Goal: Transaction & Acquisition: Purchase product/service

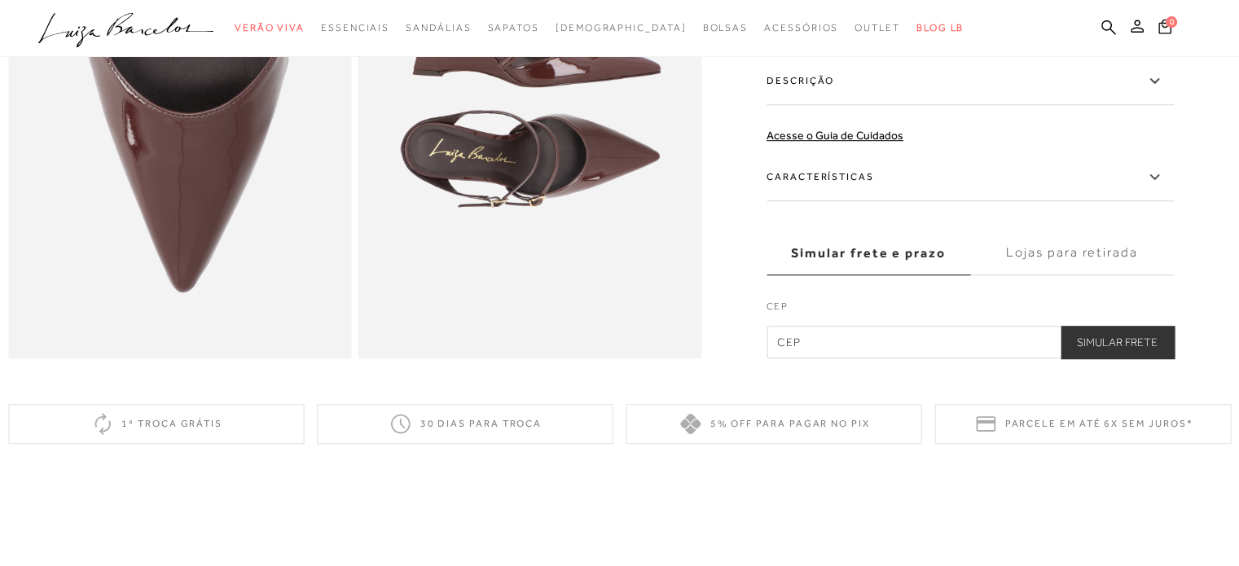
scroll to position [1711, 0]
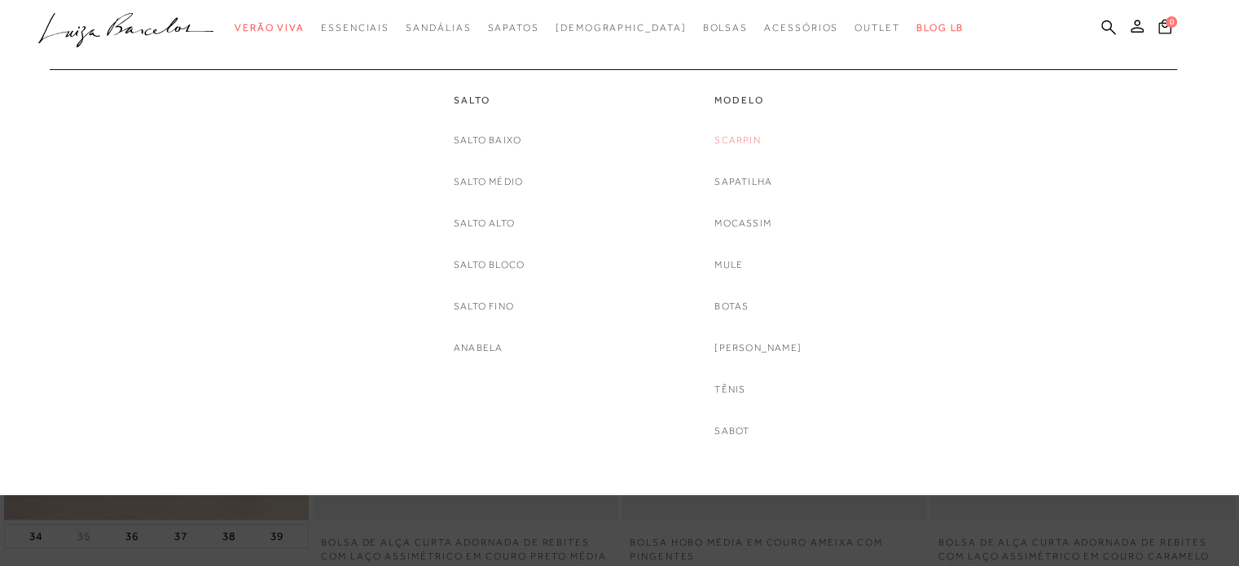
click at [750, 143] on link "Scarpin" at bounding box center [737, 140] width 46 height 17
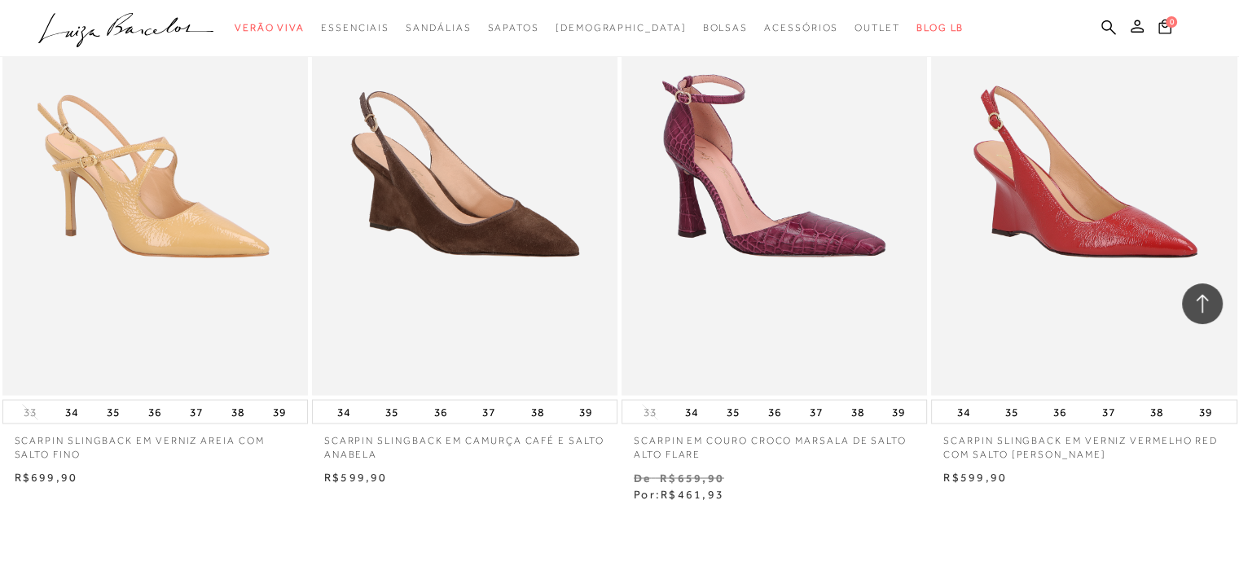
scroll to position [3014, 0]
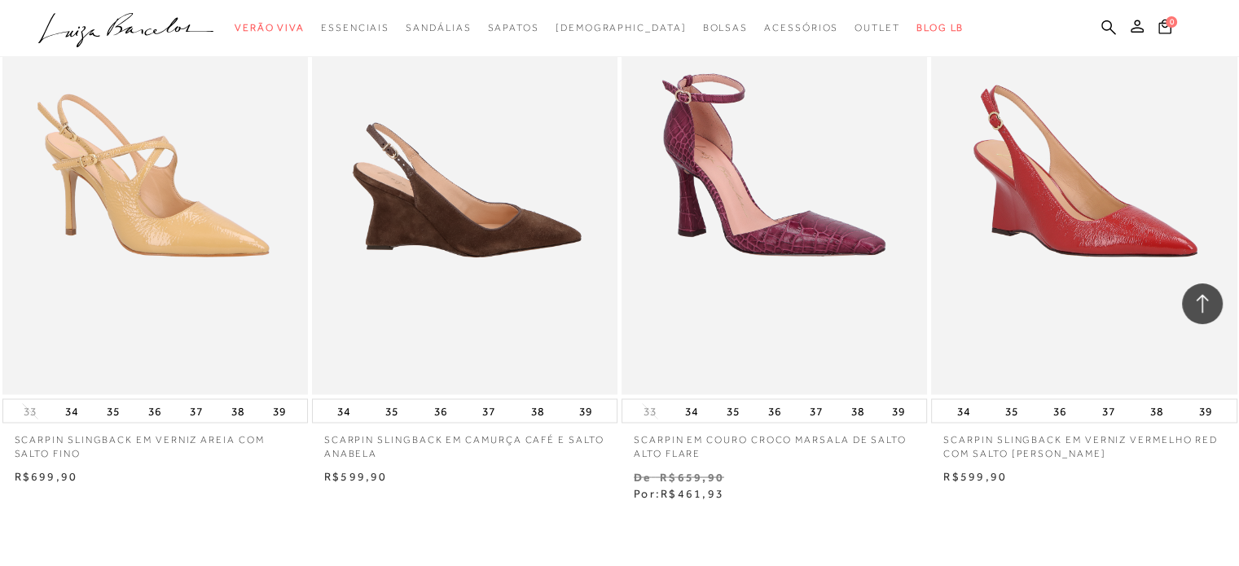
click at [438, 158] on img at bounding box center [466, 165] width 304 height 459
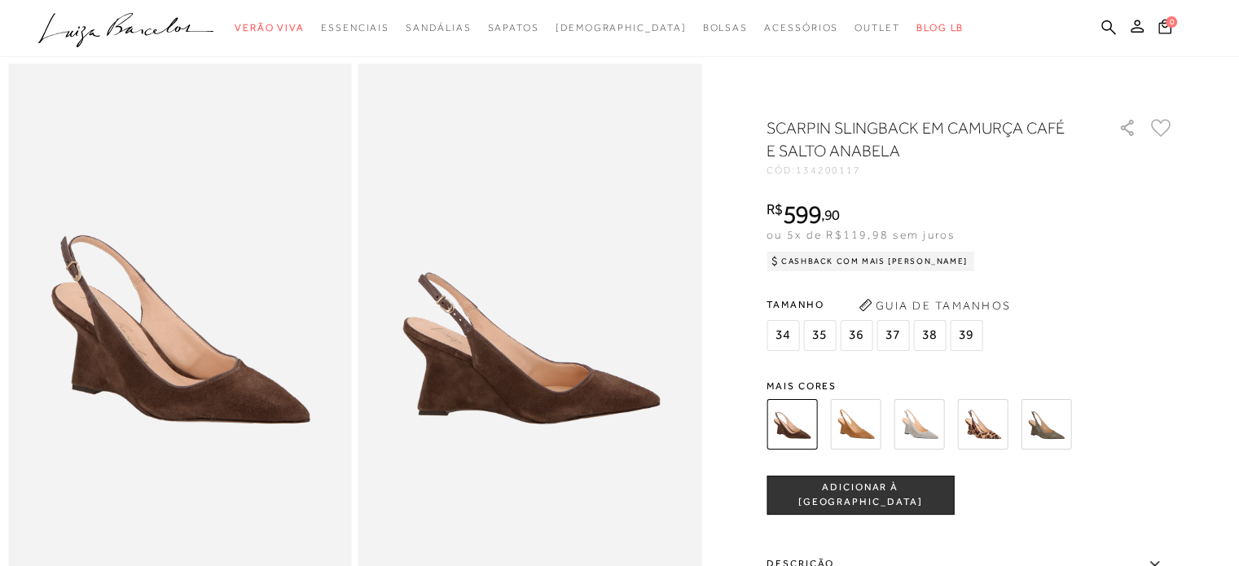
scroll to position [81, 0]
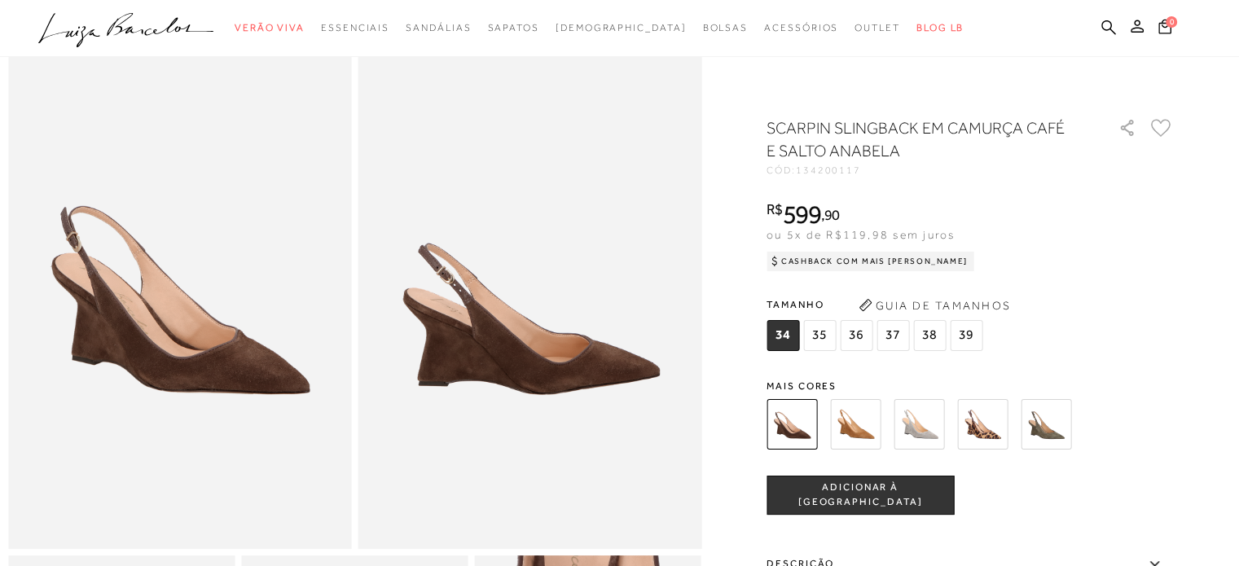
click at [864, 419] on img at bounding box center [855, 424] width 51 height 51
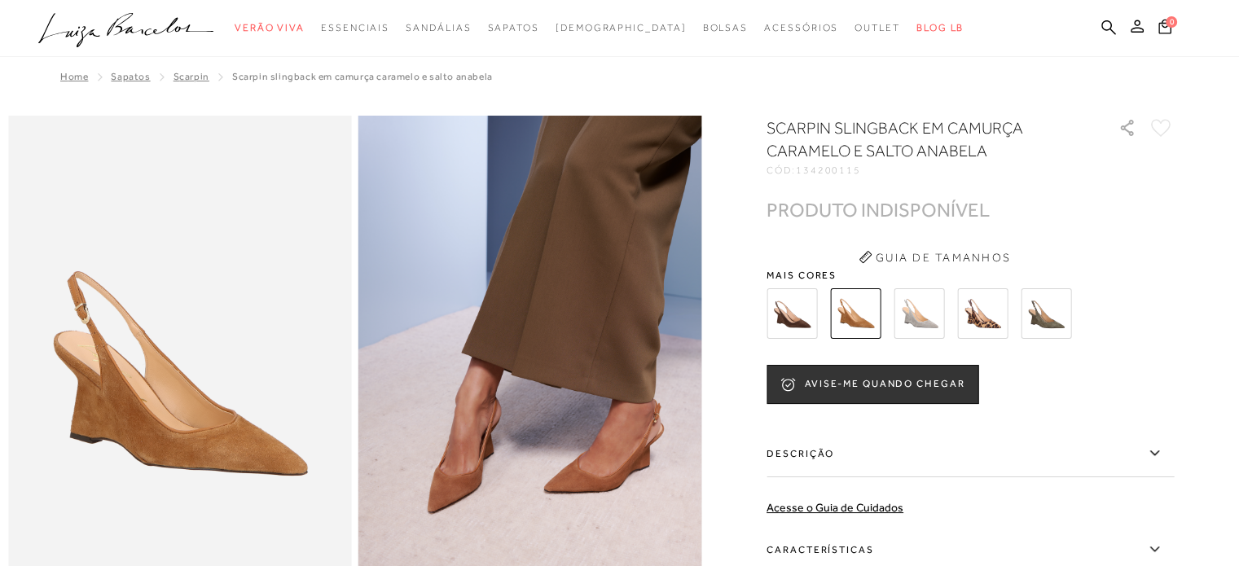
click at [925, 327] on img at bounding box center [919, 313] width 51 height 51
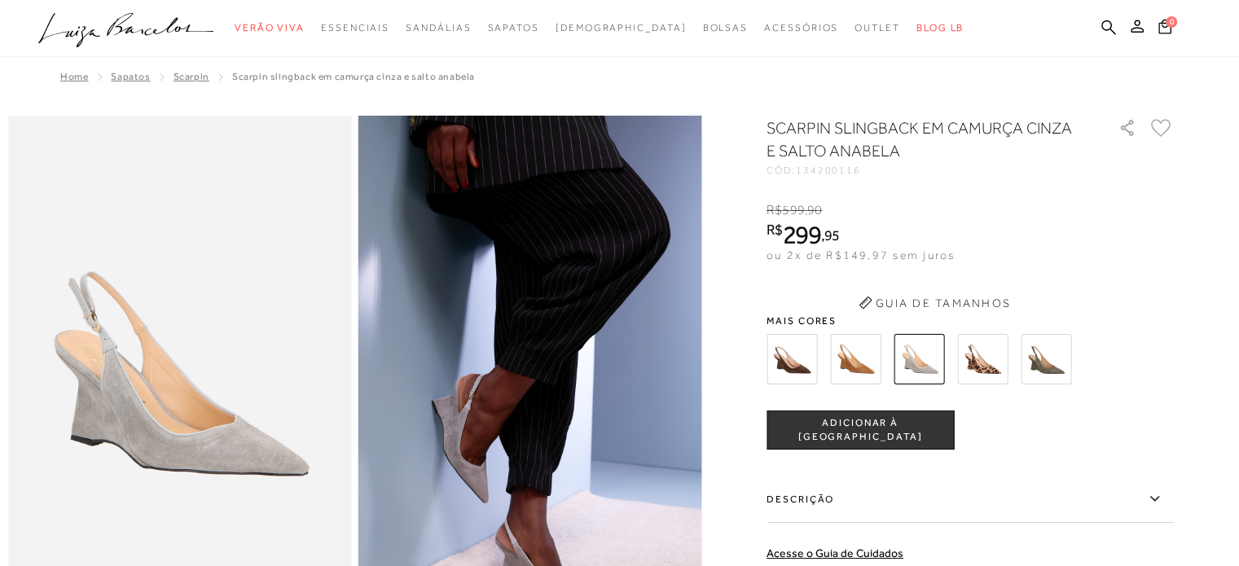
click at [987, 297] on button "Guia de Tamanhos" at bounding box center [934, 303] width 163 height 26
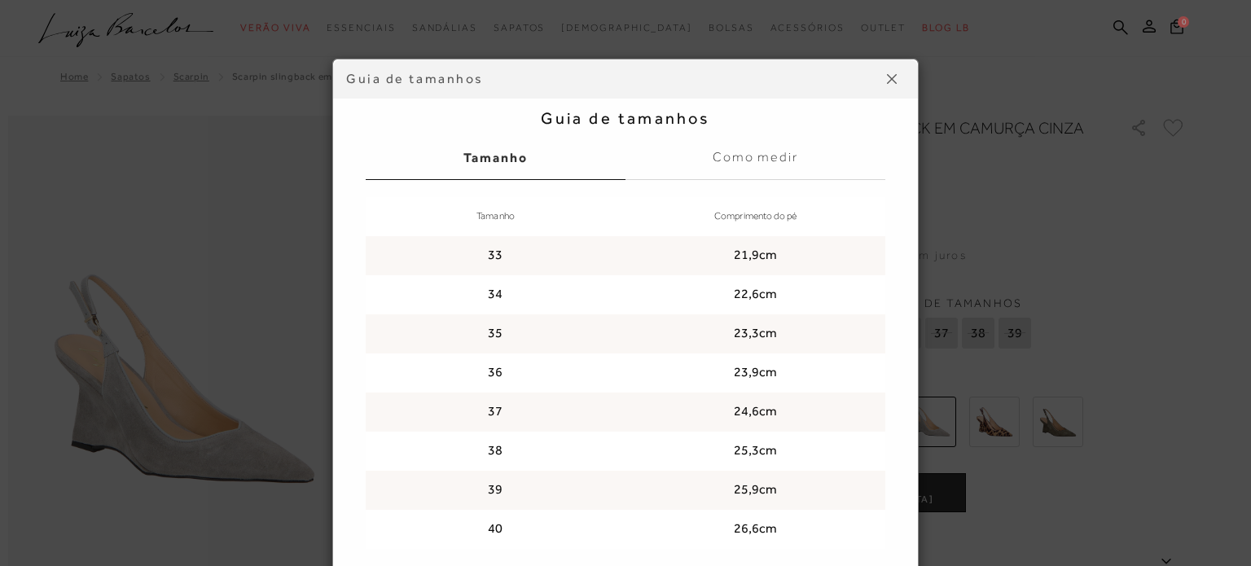
click at [894, 75] on button at bounding box center [892, 79] width 26 height 26
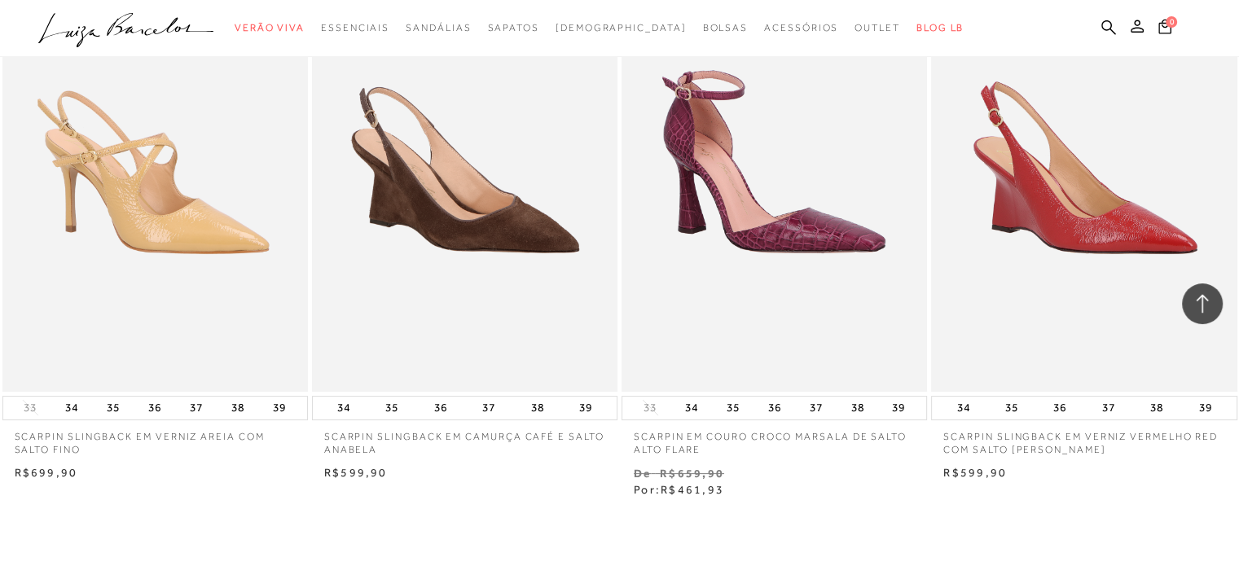
scroll to position [6599, 0]
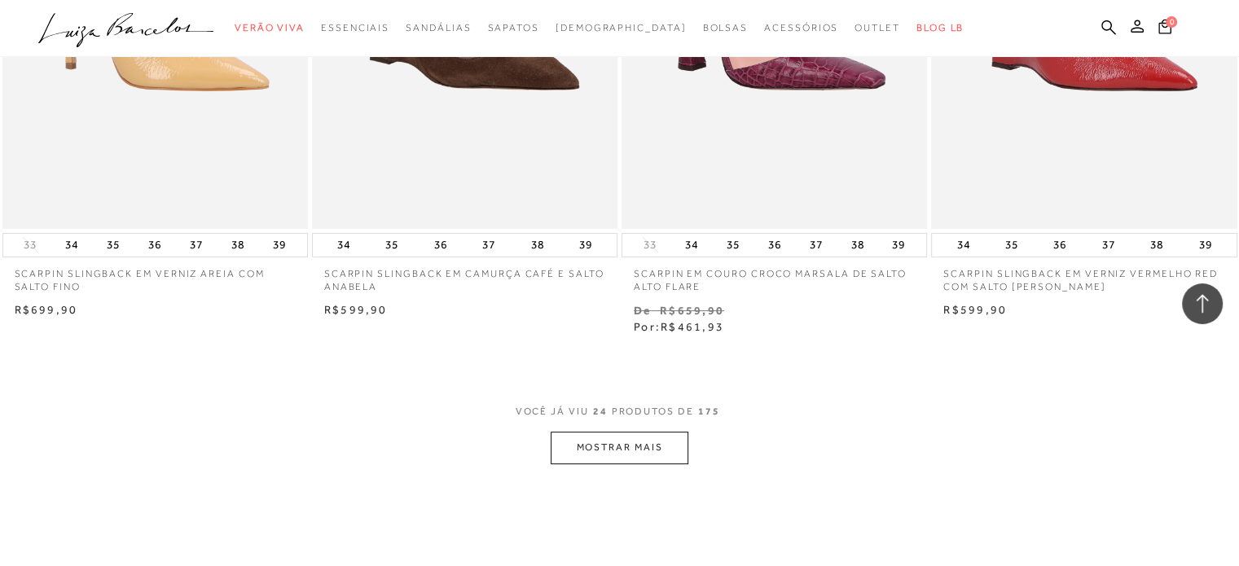
click at [606, 432] on button "MOSTRAR MAIS" at bounding box center [619, 448] width 137 height 32
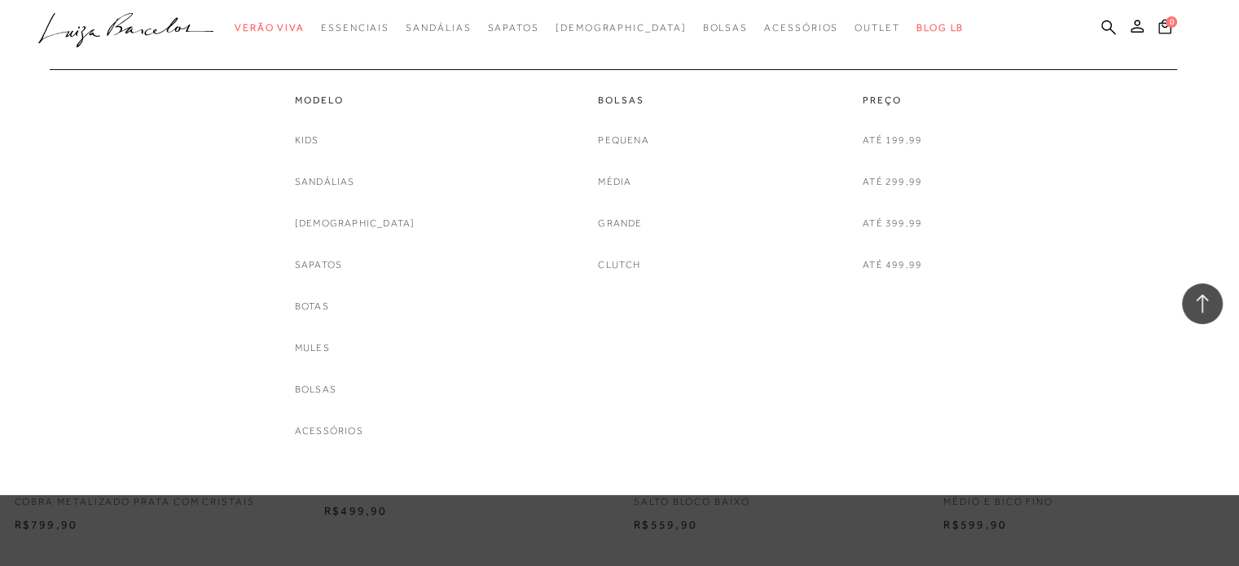
scroll to position [10183, 0]
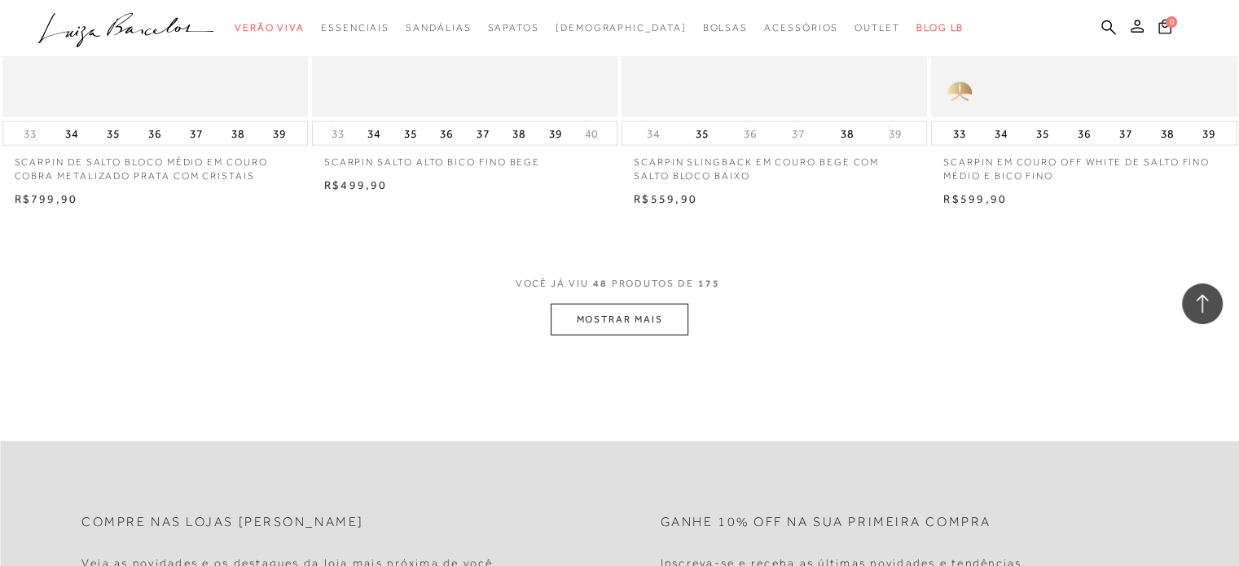
click at [628, 304] on button "MOSTRAR MAIS" at bounding box center [619, 320] width 137 height 32
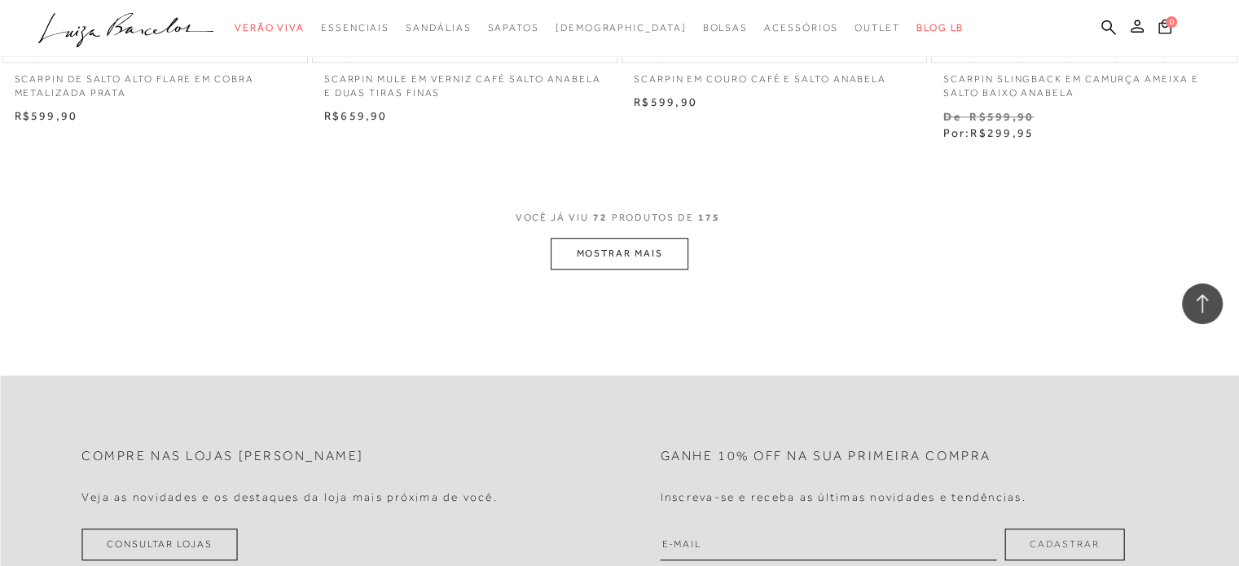
scroll to position [13768, 0]
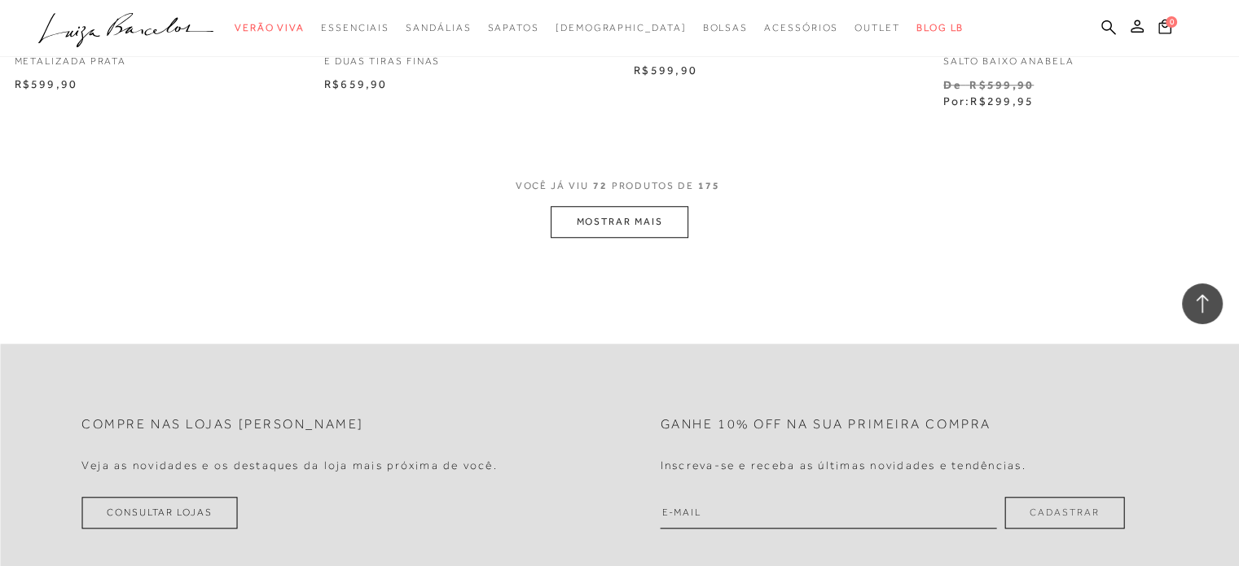
click at [600, 206] on button "MOSTRAR MAIS" at bounding box center [619, 222] width 137 height 32
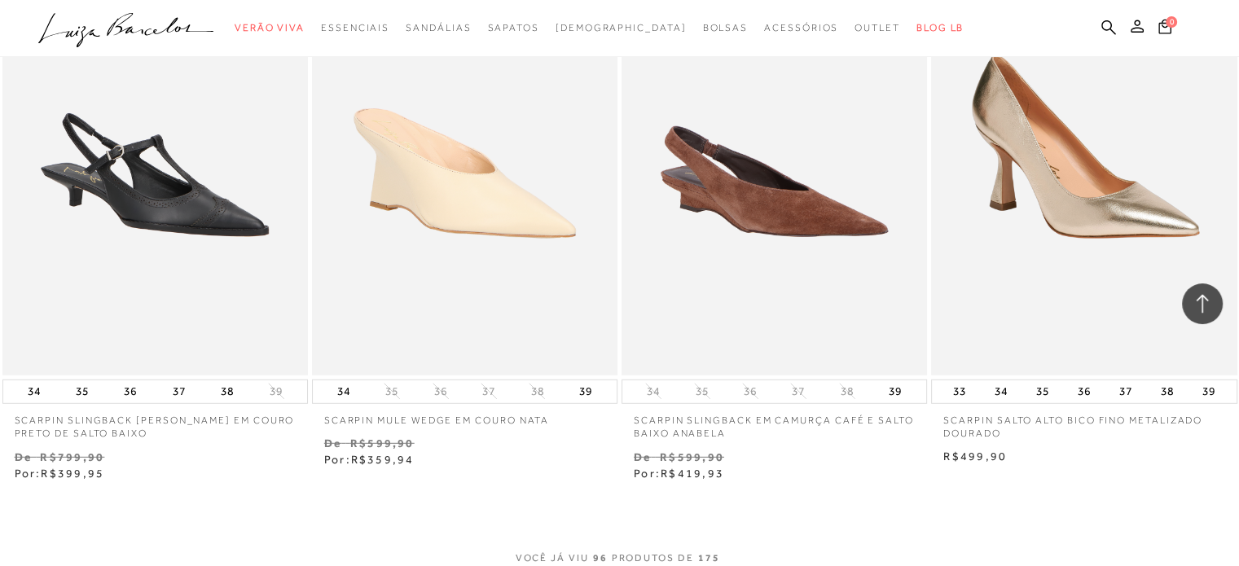
scroll to position [17026, 0]
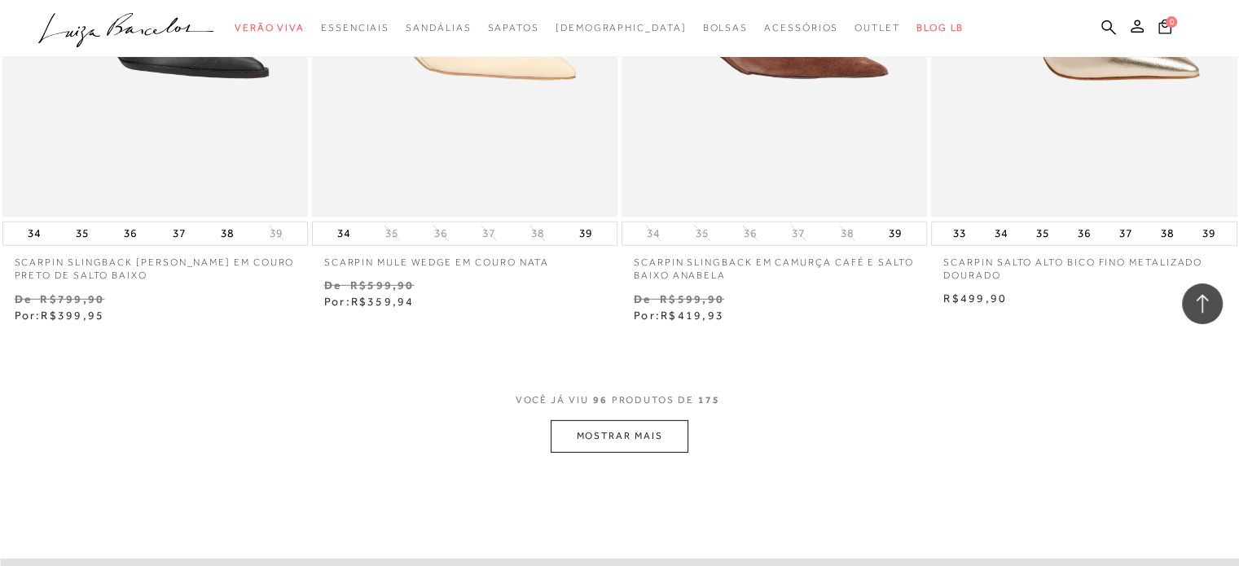
click at [622, 420] on button "MOSTRAR MAIS" at bounding box center [619, 436] width 137 height 32
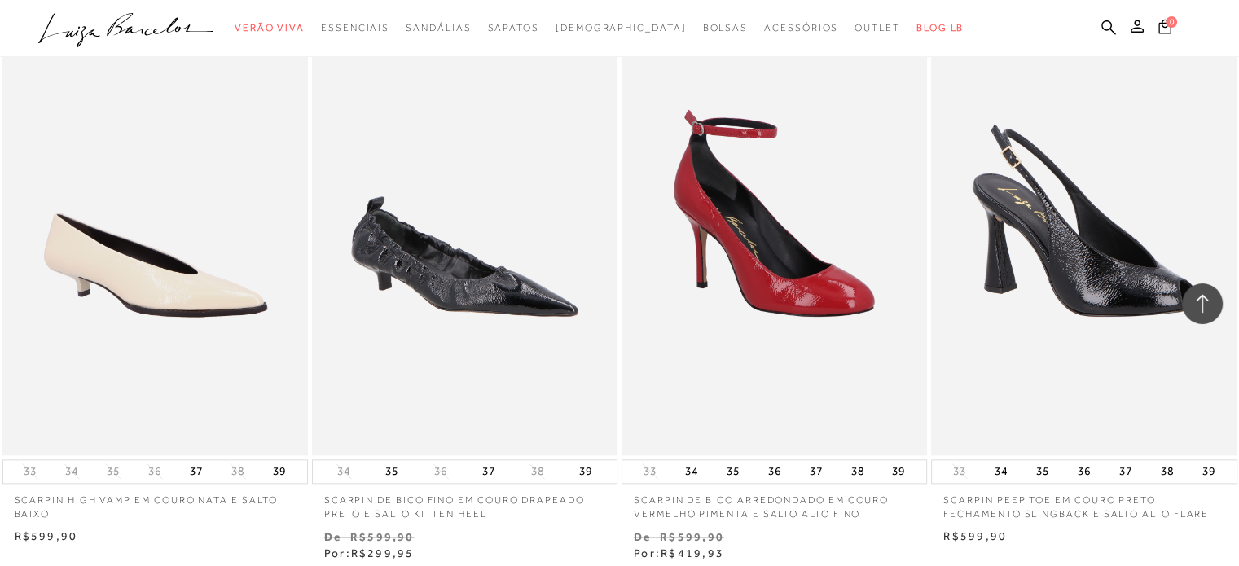
scroll to position [20529, 0]
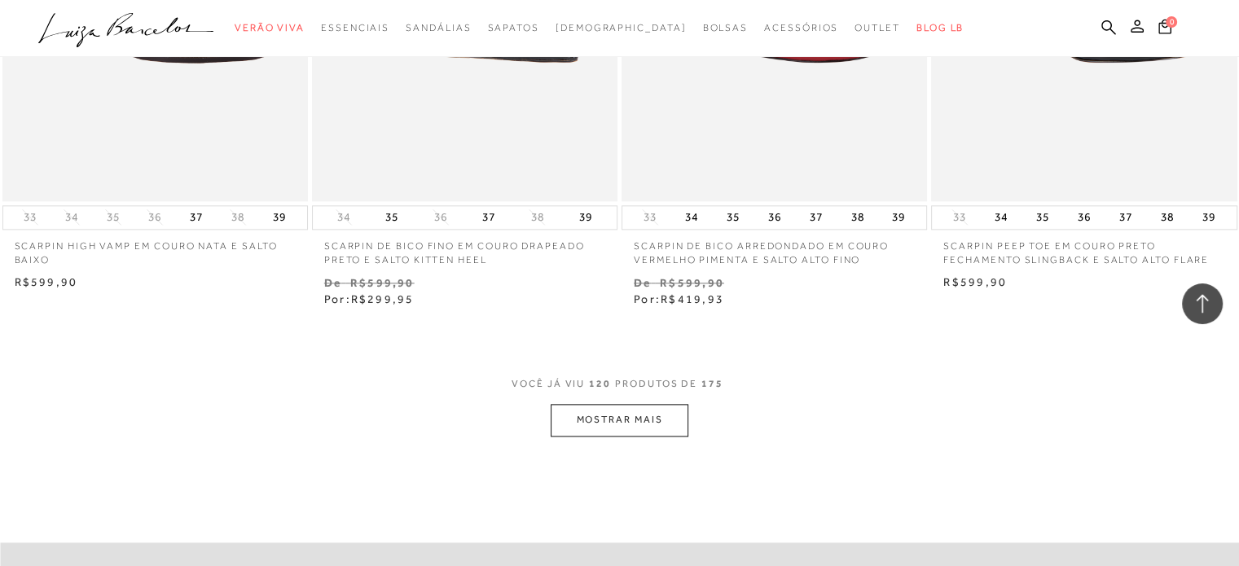
click at [657, 404] on button "MOSTRAR MAIS" at bounding box center [619, 420] width 137 height 32
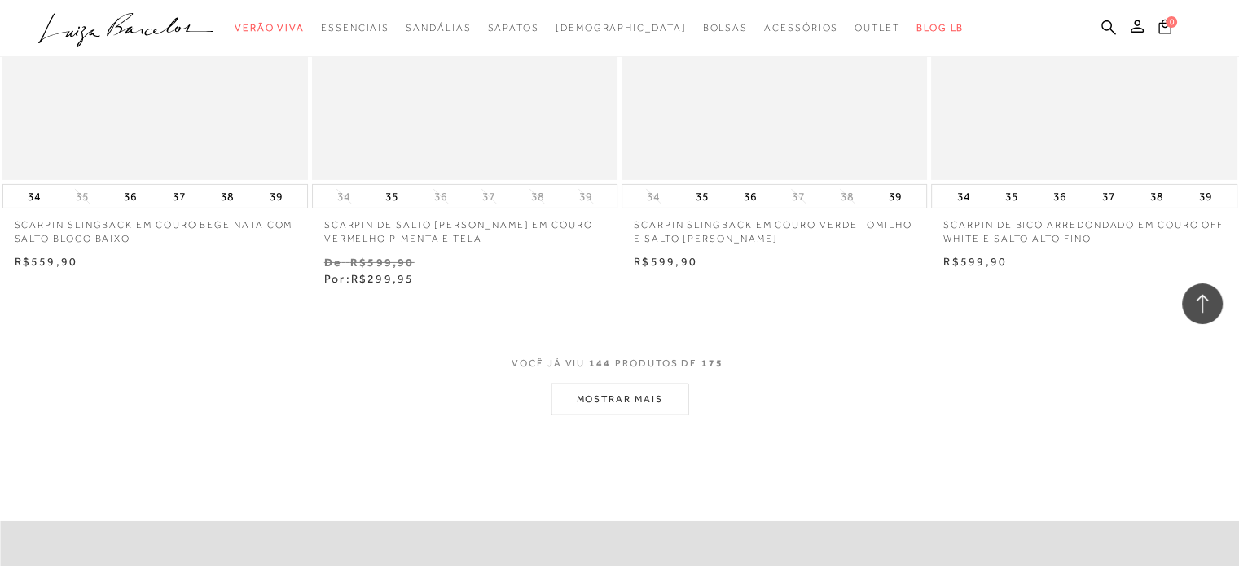
scroll to position [24195, 0]
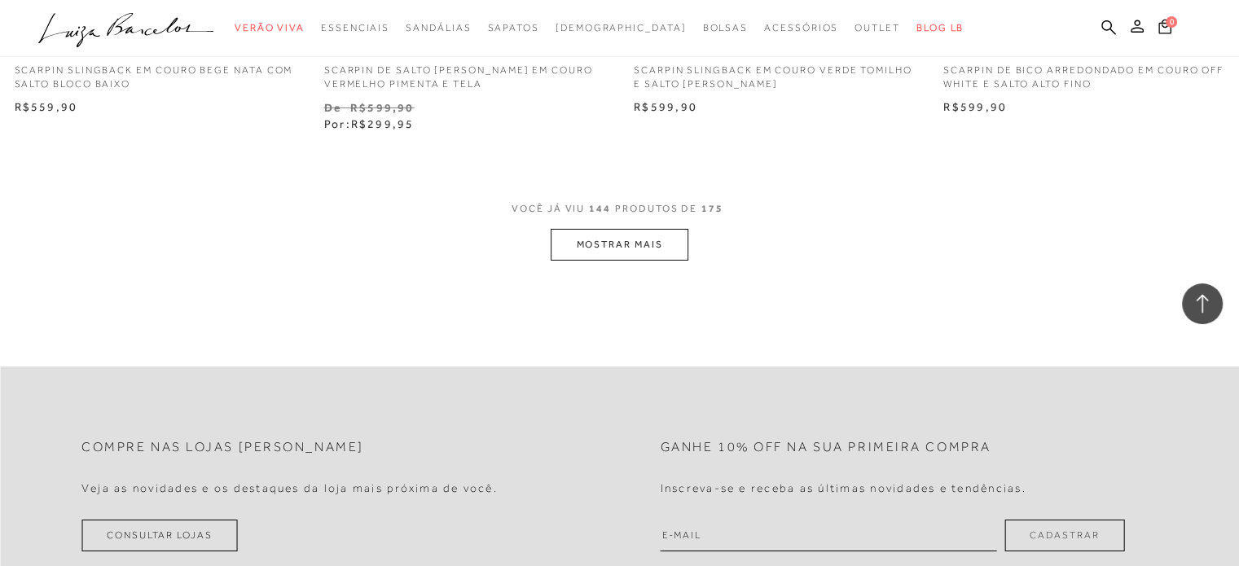
click at [655, 229] on button "MOSTRAR MAIS" at bounding box center [619, 245] width 137 height 32
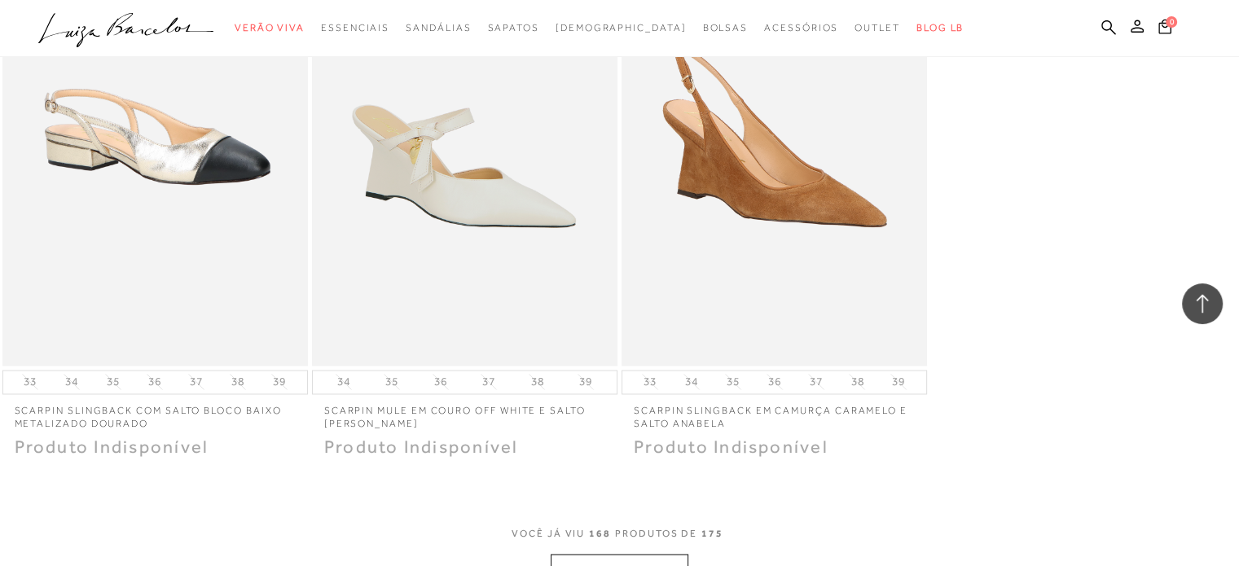
scroll to position [27617, 0]
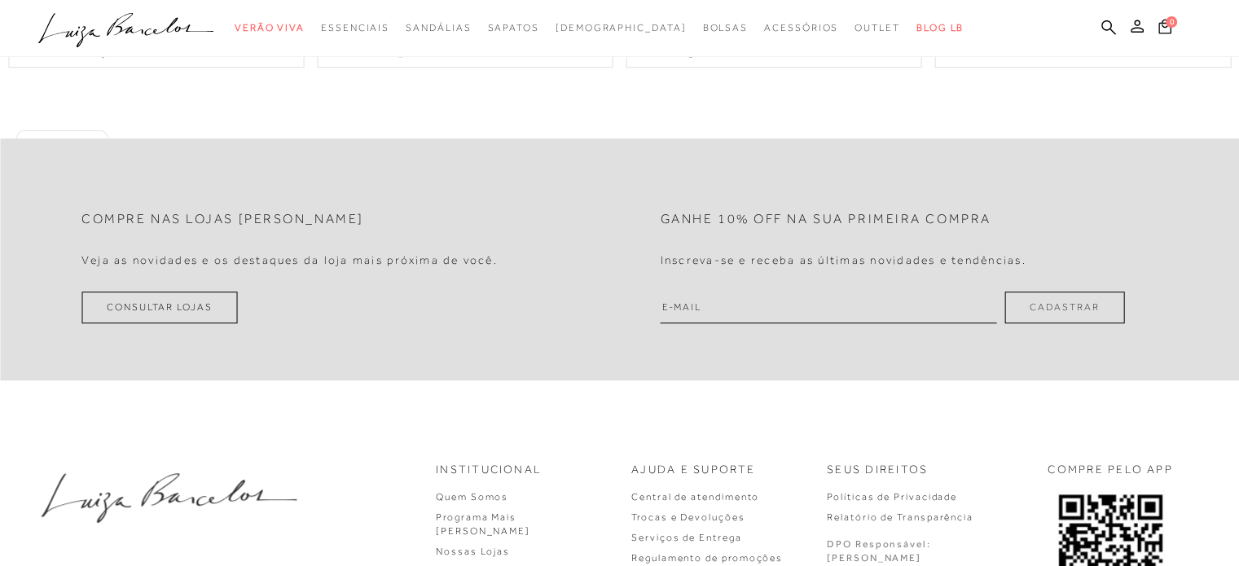
scroll to position [1189, 0]
